Goal: Task Accomplishment & Management: Manage account settings

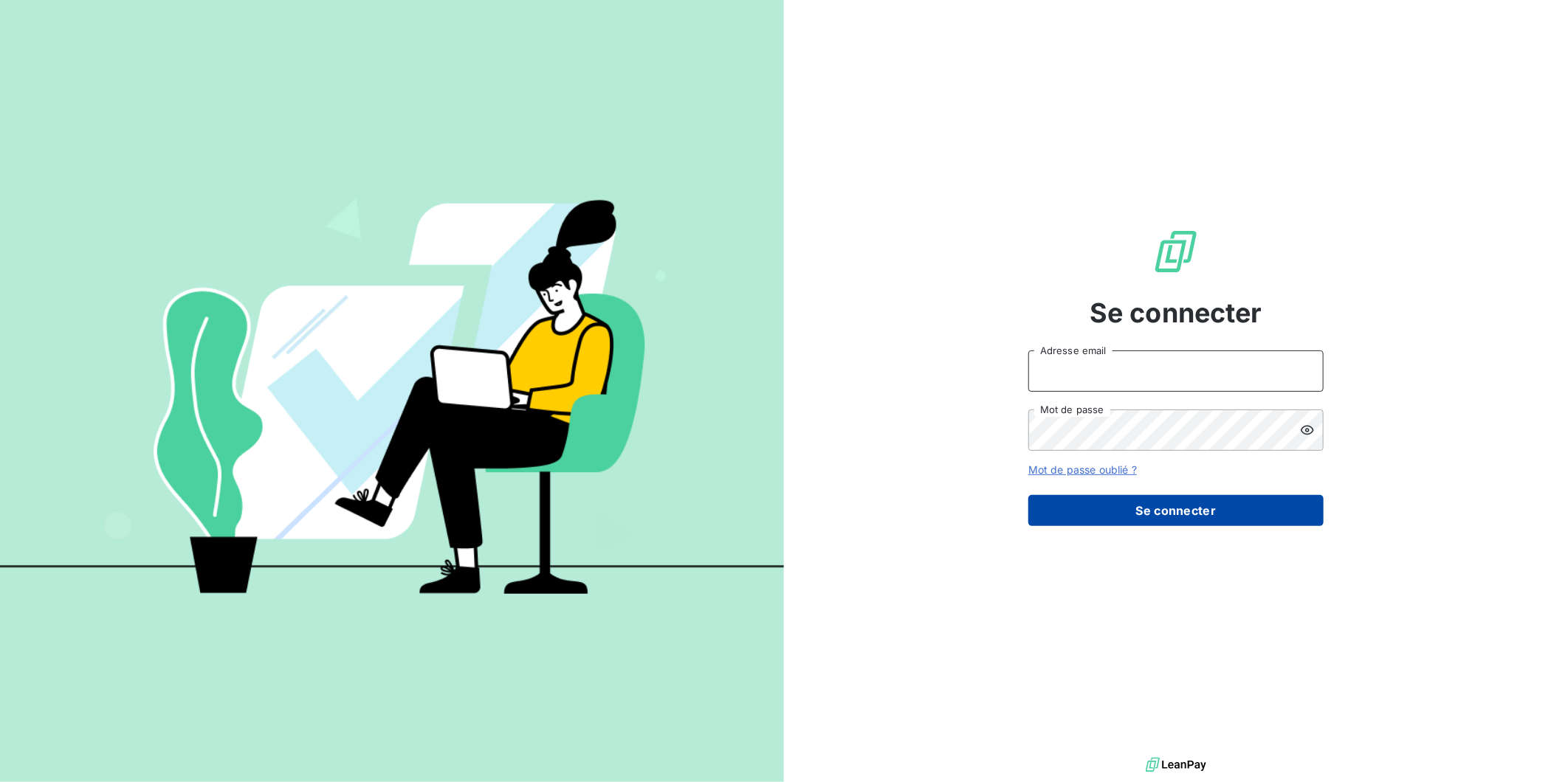
type input "[PERSON_NAME][EMAIL_ADDRESS][DOMAIN_NAME]"
click at [1157, 497] on button "Se connecter" at bounding box center [1175, 510] width 295 height 31
click at [1162, 510] on button "Se connecter" at bounding box center [1175, 510] width 295 height 31
click at [1183, 514] on button "Se connecter" at bounding box center [1175, 510] width 295 height 31
click at [1188, 502] on button "Se connecter" at bounding box center [1175, 510] width 295 height 31
